Goal: Find specific page/section

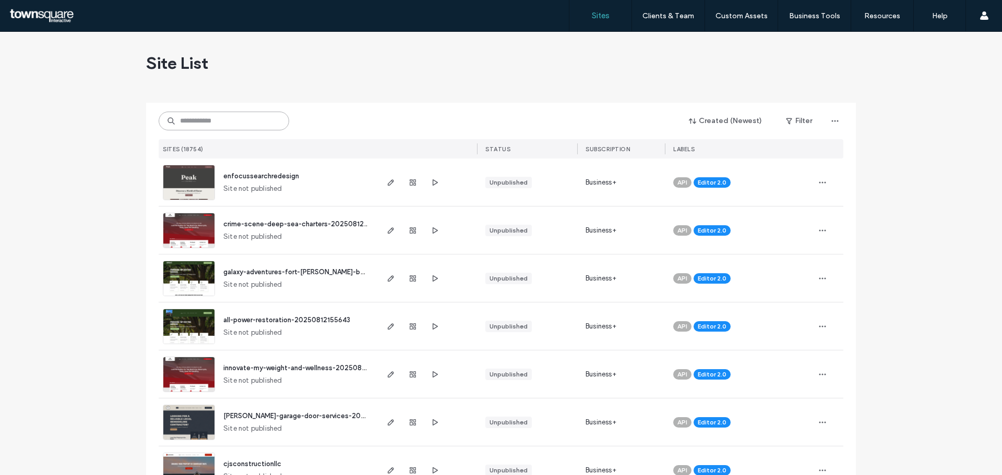
click at [231, 123] on input at bounding box center [224, 121] width 130 height 19
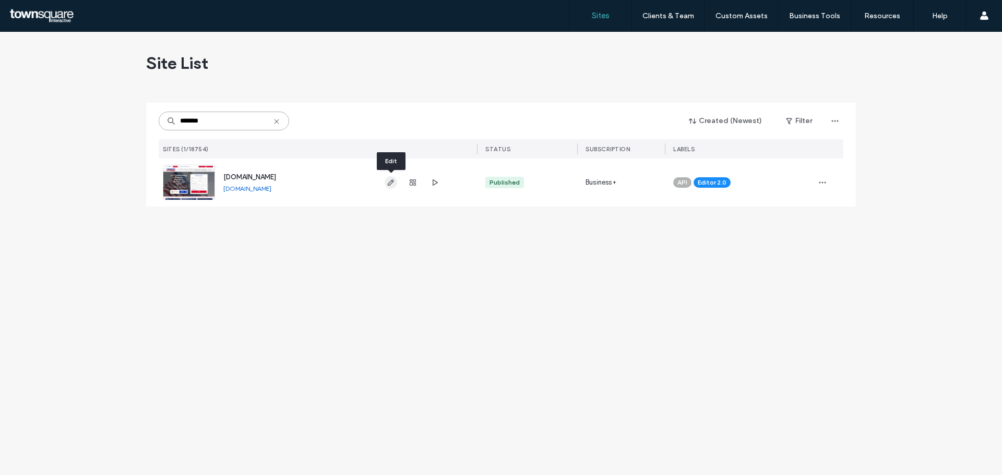
type input "*******"
click at [388, 181] on icon "button" at bounding box center [391, 182] width 8 height 8
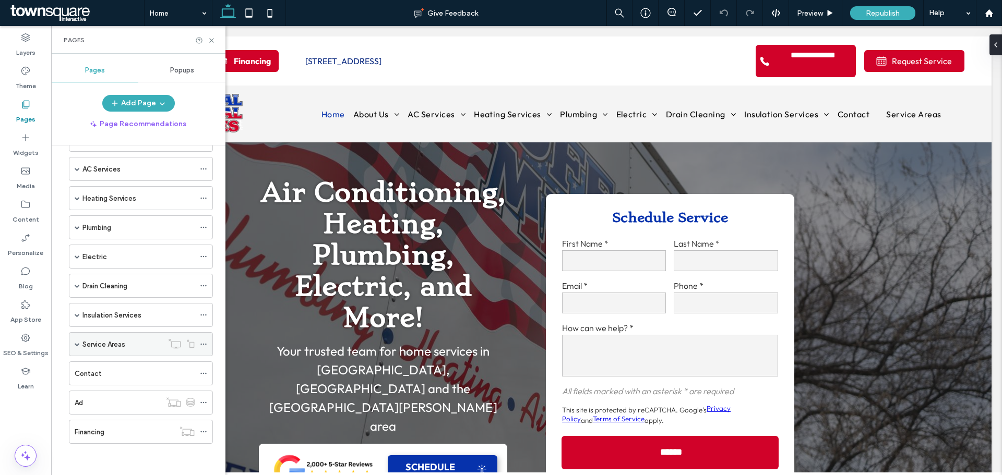
click at [77, 343] on span at bounding box center [77, 344] width 5 height 5
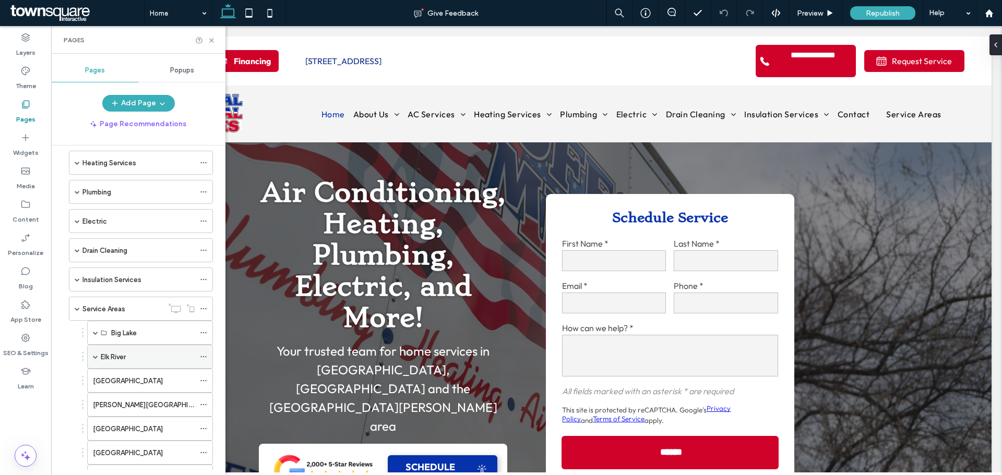
scroll to position [117, 0]
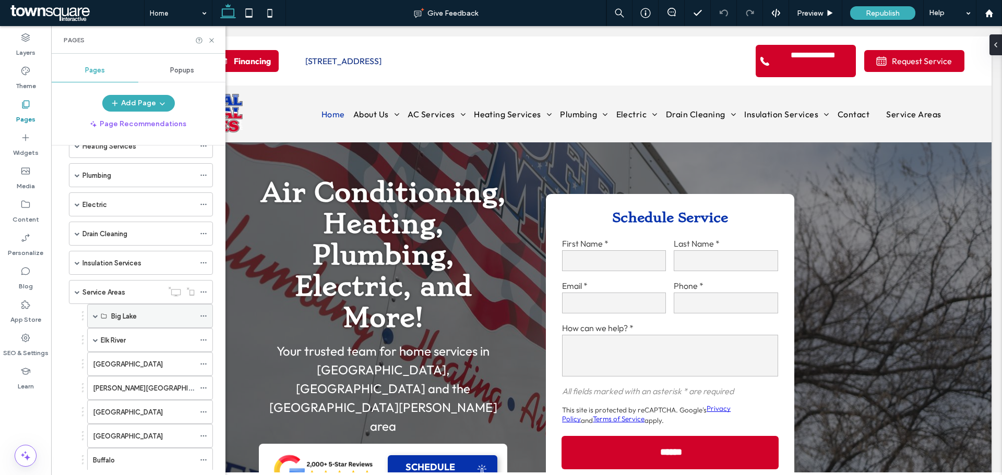
click at [96, 318] on span at bounding box center [95, 316] width 5 height 5
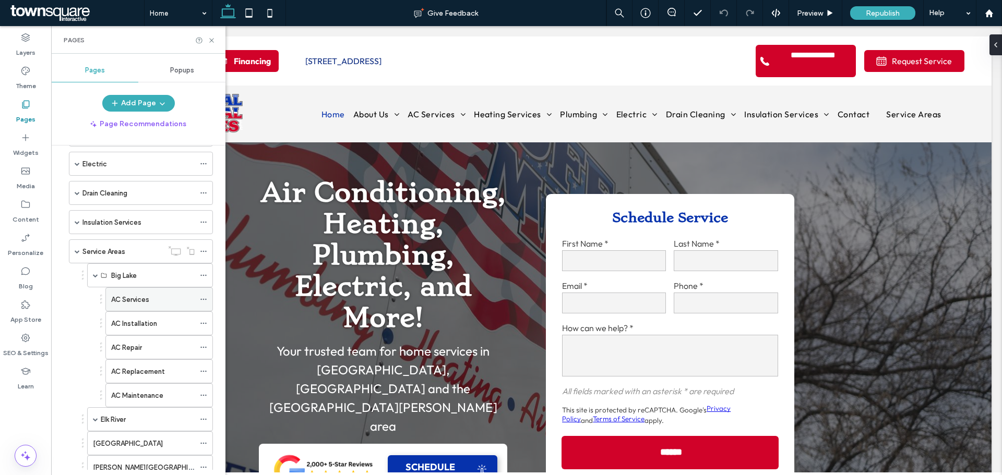
scroll to position [169, 0]
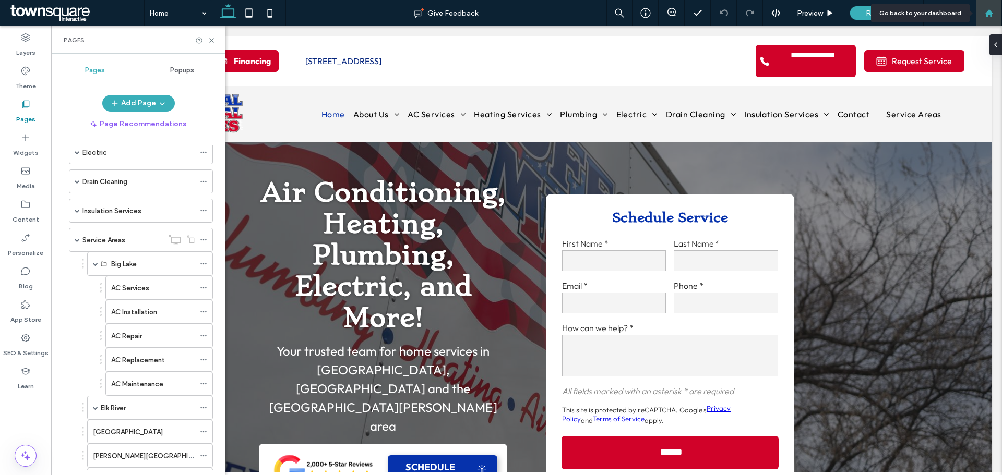
click at [985, 13] on icon at bounding box center [989, 13] width 9 height 9
